Goal: Task Accomplishment & Management: Manage account settings

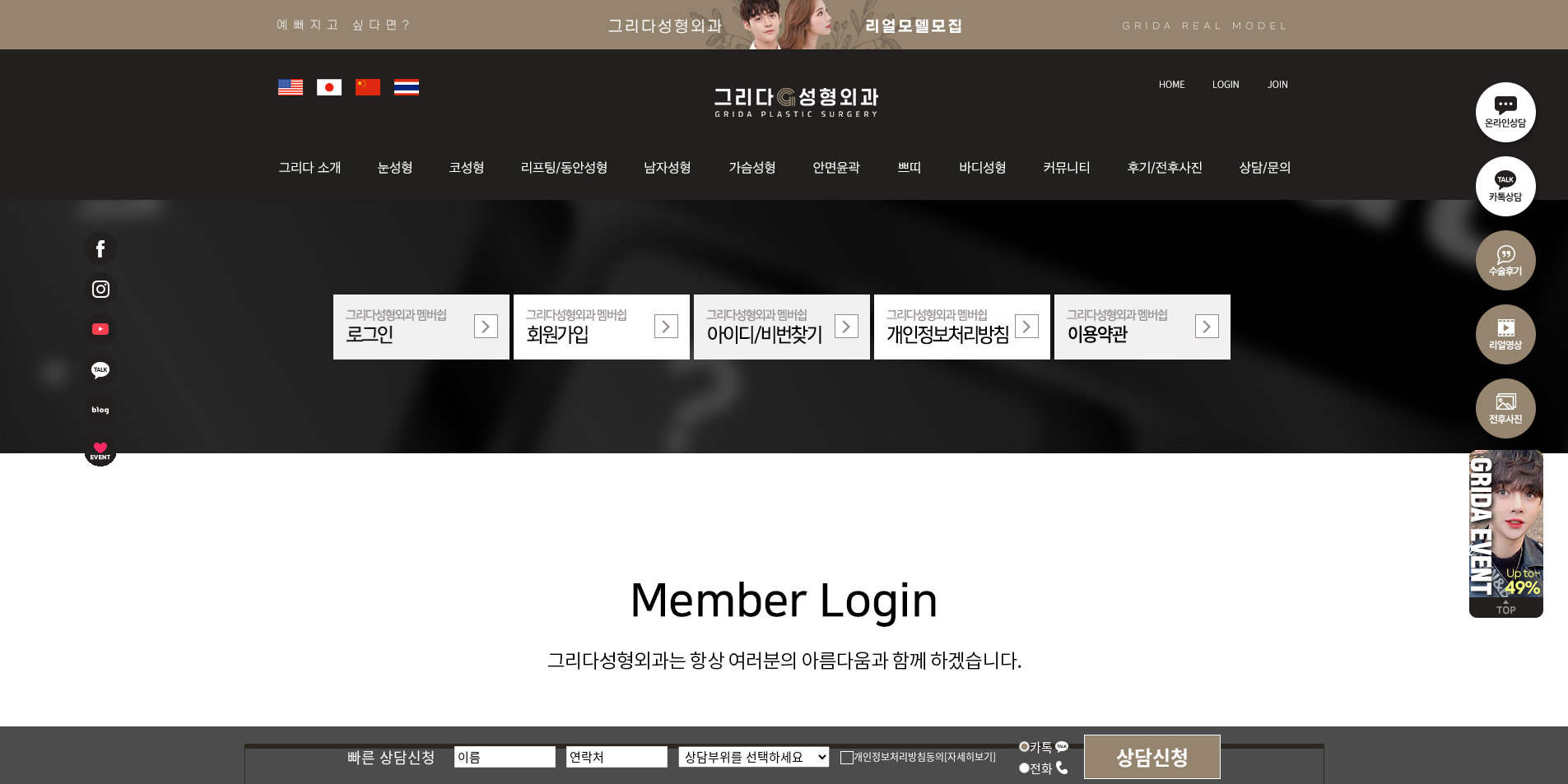
click at [1213, 85] on img at bounding box center [1226, 84] width 27 height 9
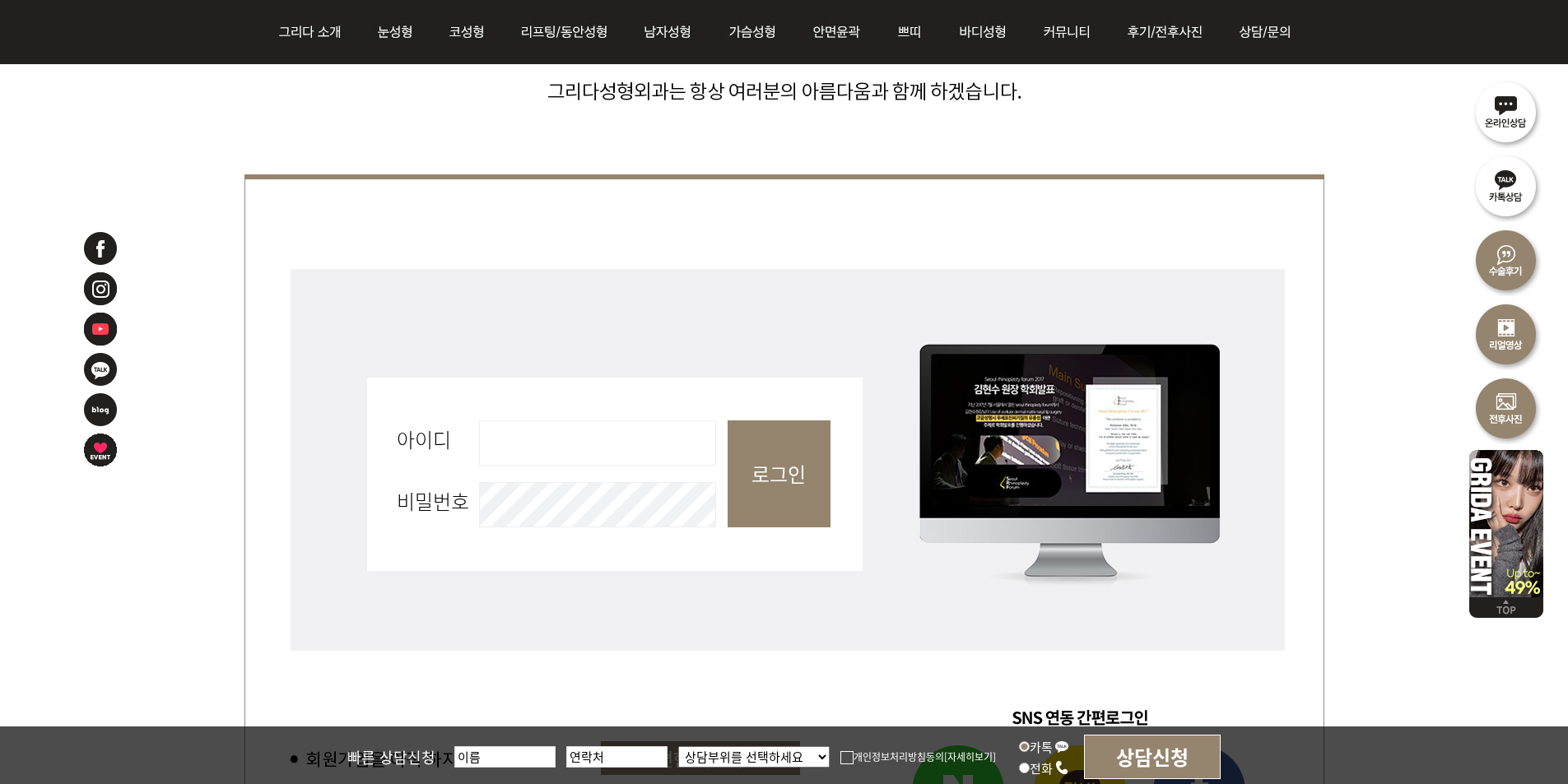
scroll to position [576, 0]
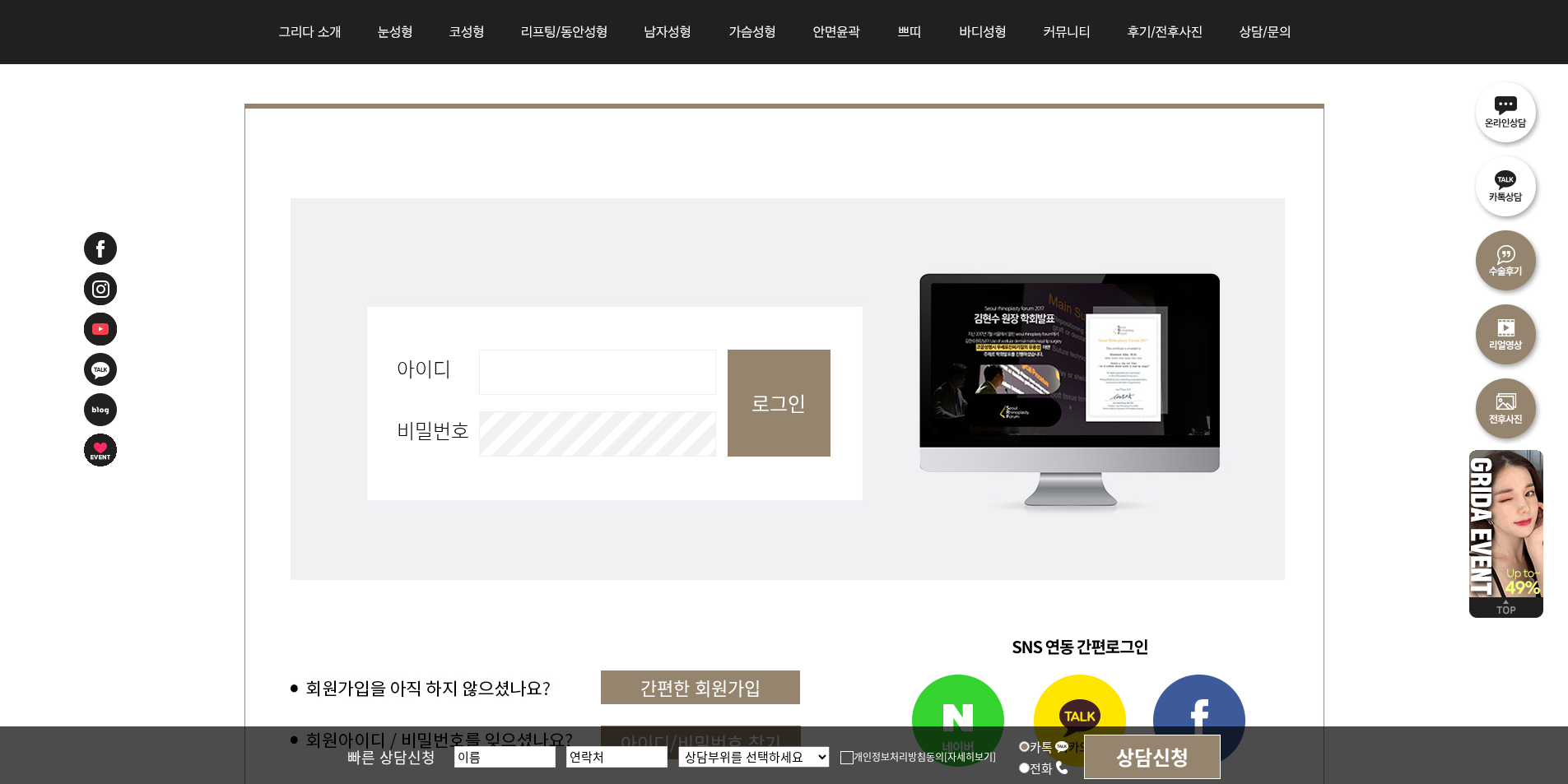
click at [599, 364] on input "아이디 필수" at bounding box center [597, 372] width 237 height 45
type input "admin"
click at [788, 376] on input "로그인" at bounding box center [779, 403] width 103 height 107
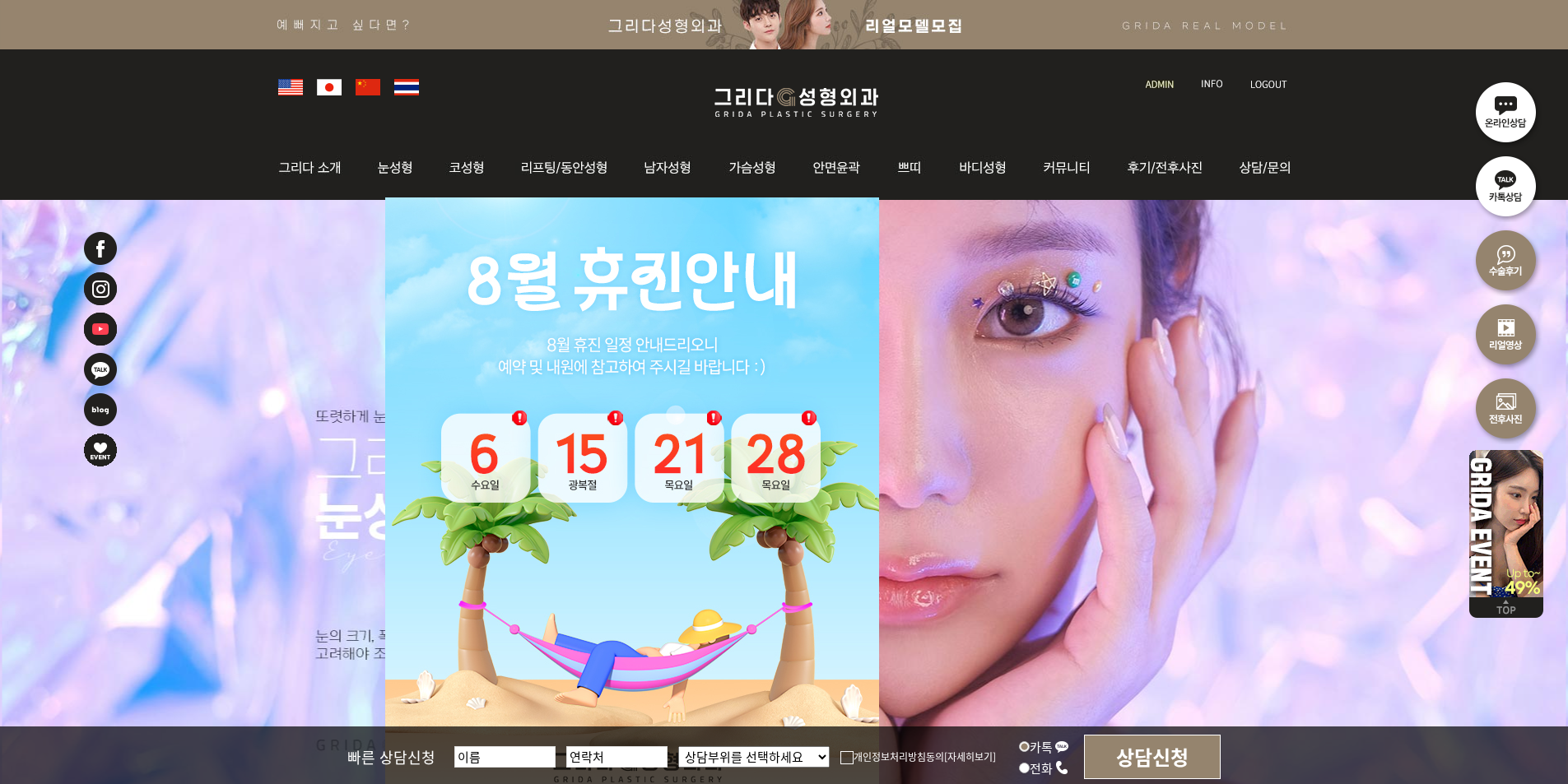
click at [1152, 82] on img at bounding box center [1160, 84] width 28 height 9
